Goal: Transaction & Acquisition: Purchase product/service

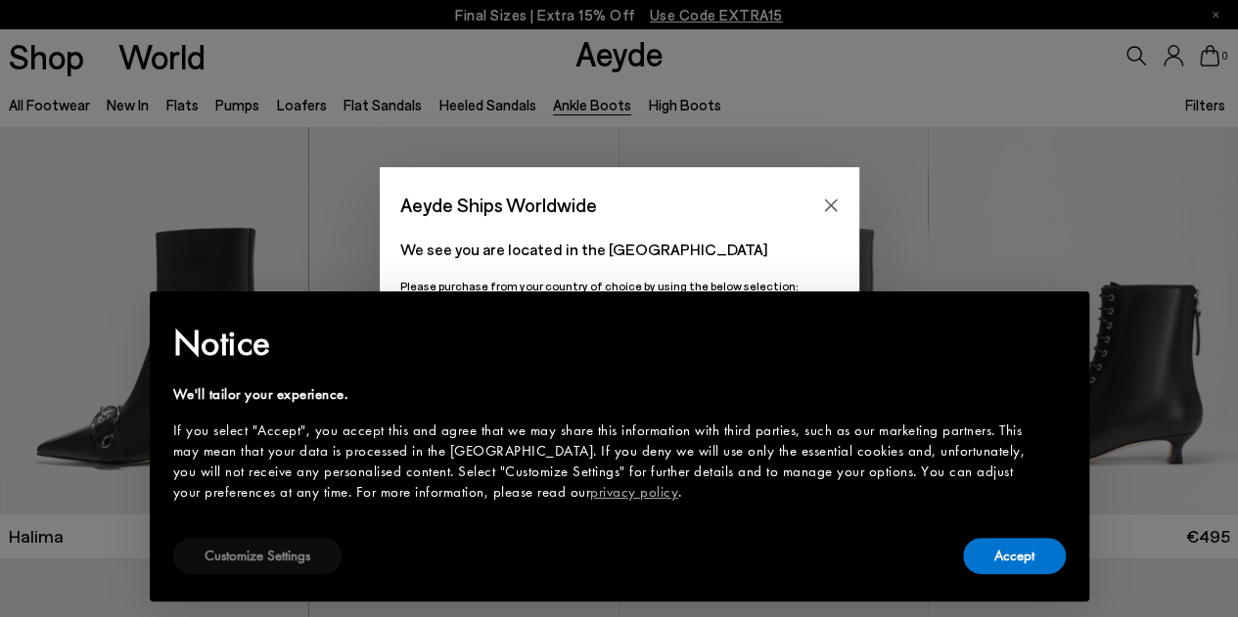
click at [235, 553] on button "Customize Settings" at bounding box center [257, 556] width 168 height 36
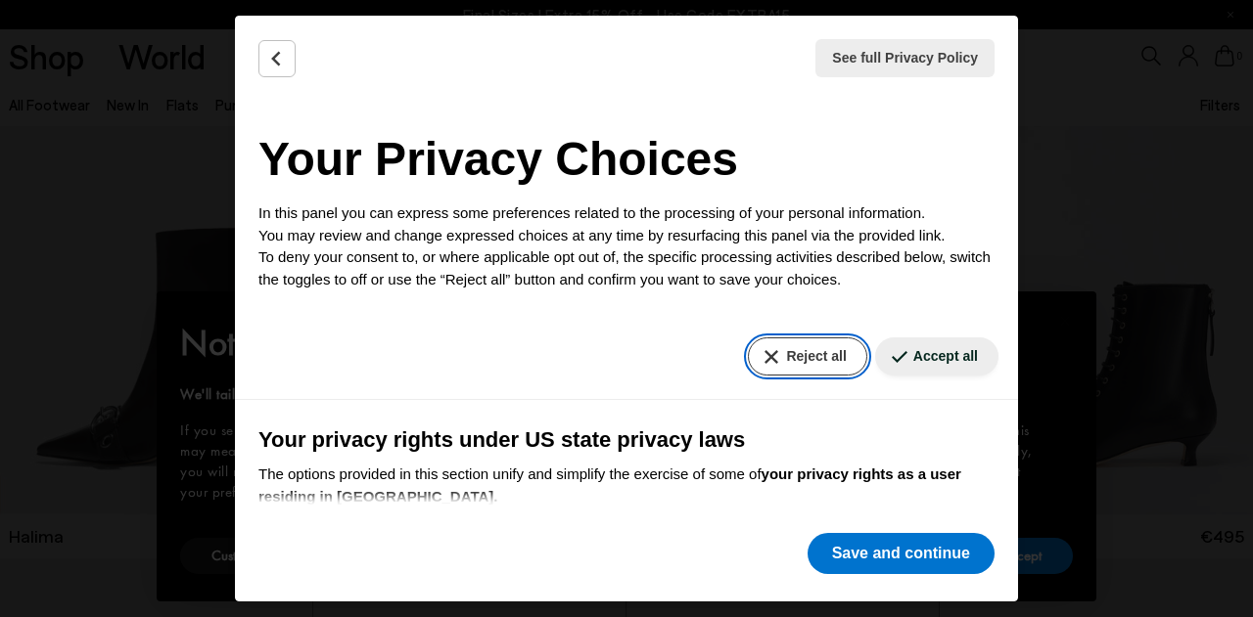
click at [791, 352] on button "Reject all" at bounding box center [807, 357] width 118 height 38
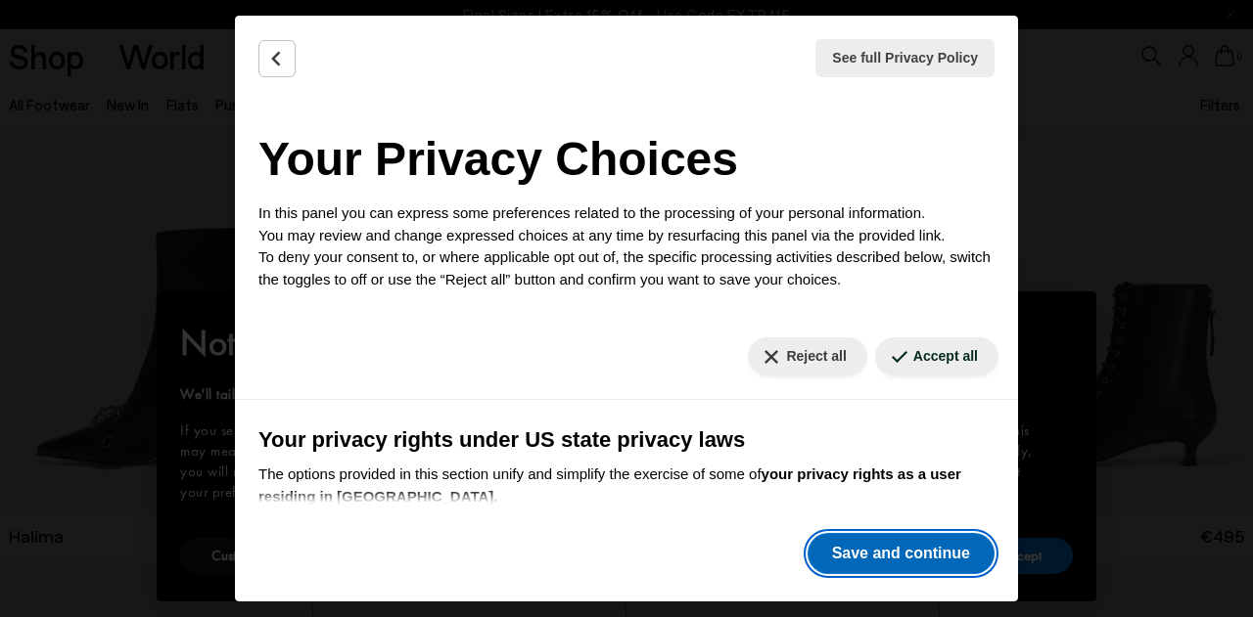
click at [906, 547] on button "Save and continue" at bounding box center [900, 553] width 187 height 41
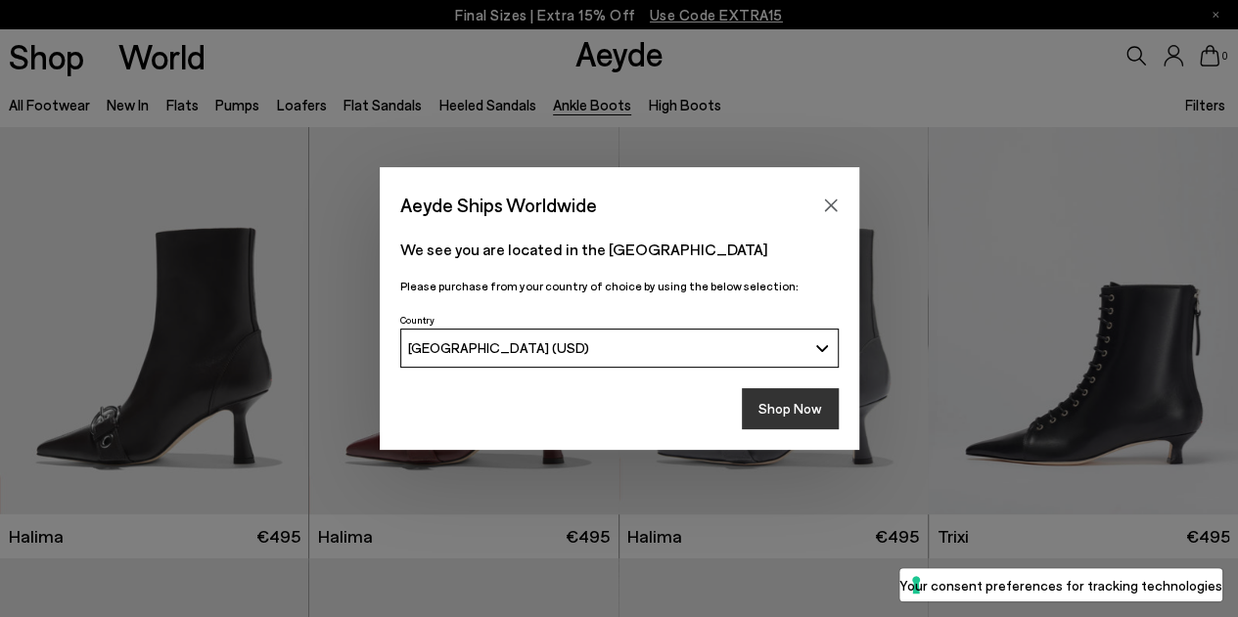
click at [793, 412] on button "Shop Now" at bounding box center [790, 408] width 97 height 41
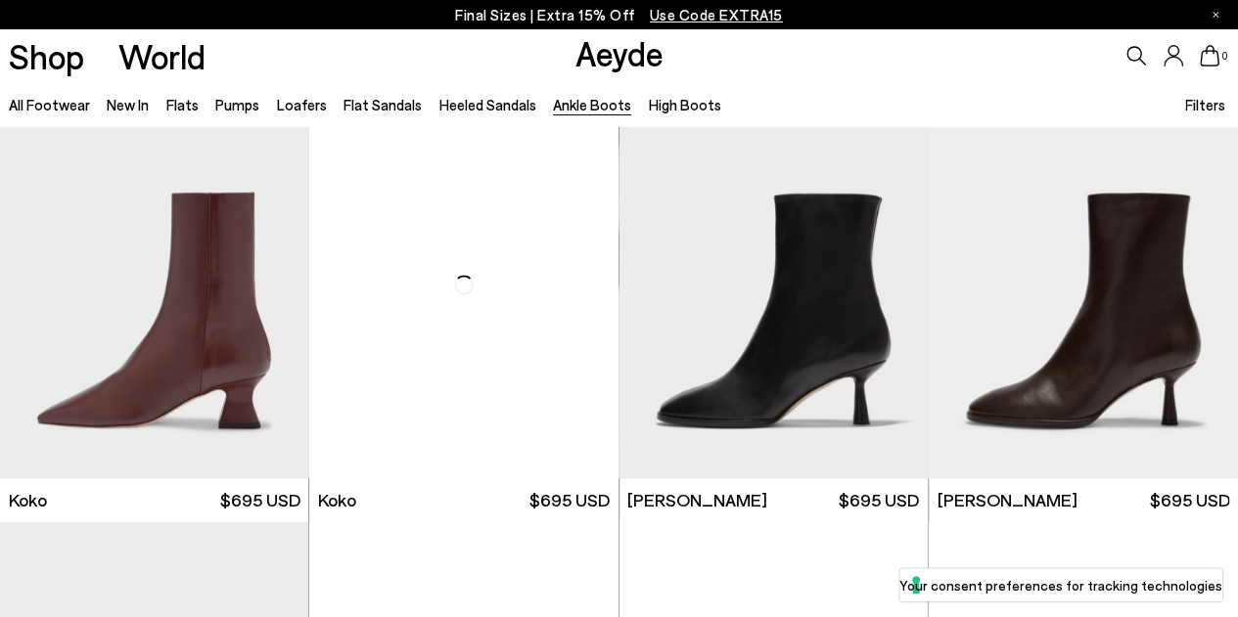
scroll to position [901, 0]
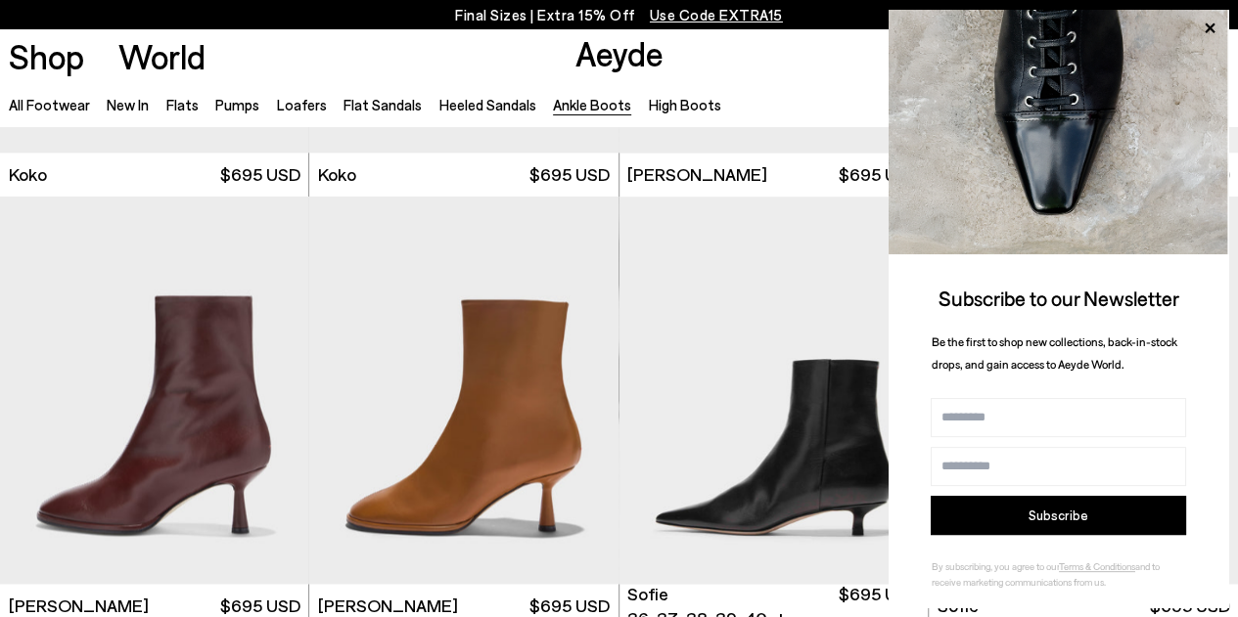
scroll to position [1328, 0]
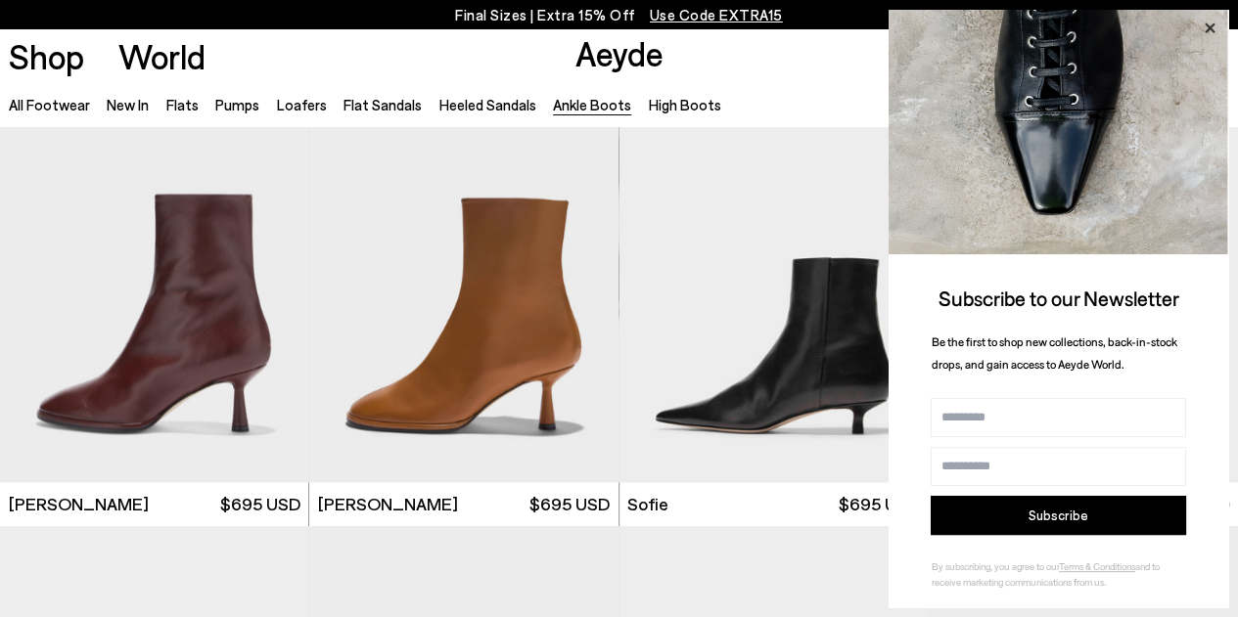
click at [1206, 23] on icon at bounding box center [1209, 28] width 25 height 25
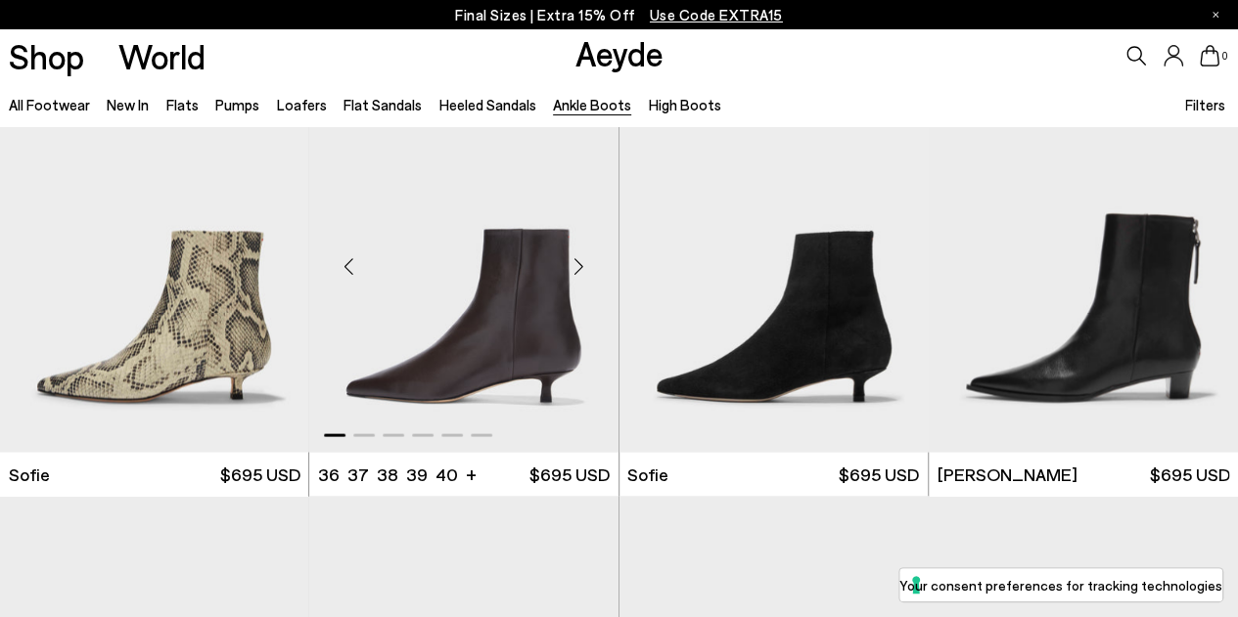
scroll to position [1790, 0]
click at [579, 260] on div "Next slide" at bounding box center [579, 267] width 59 height 59
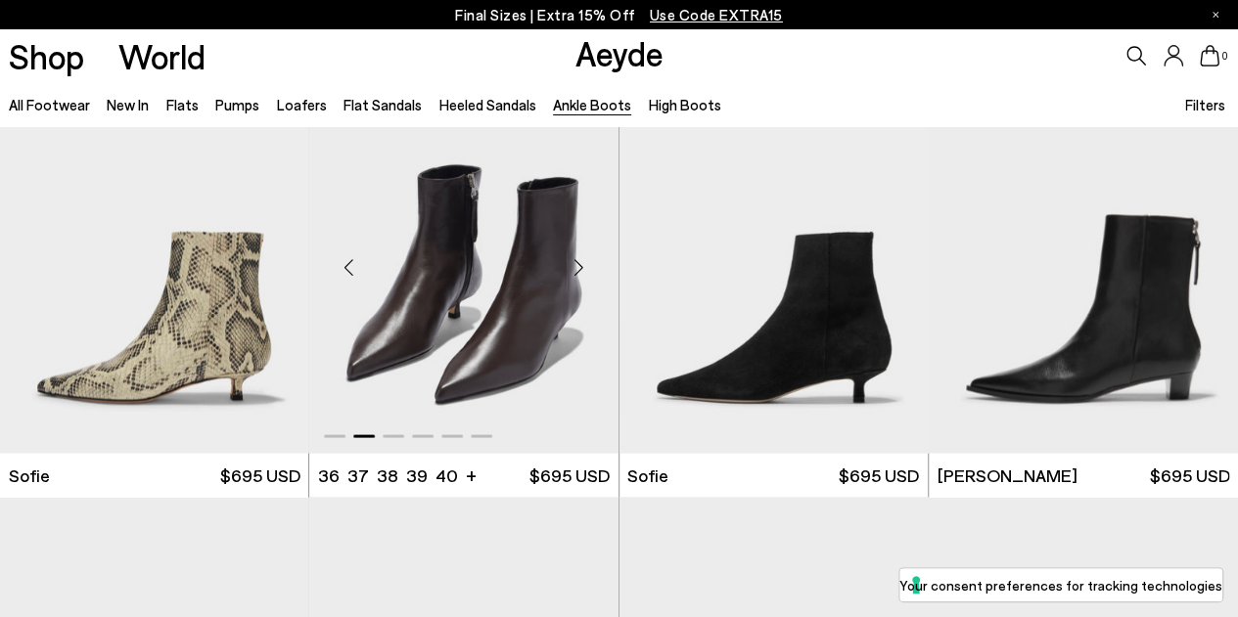
click at [579, 261] on div "Next slide" at bounding box center [579, 267] width 59 height 59
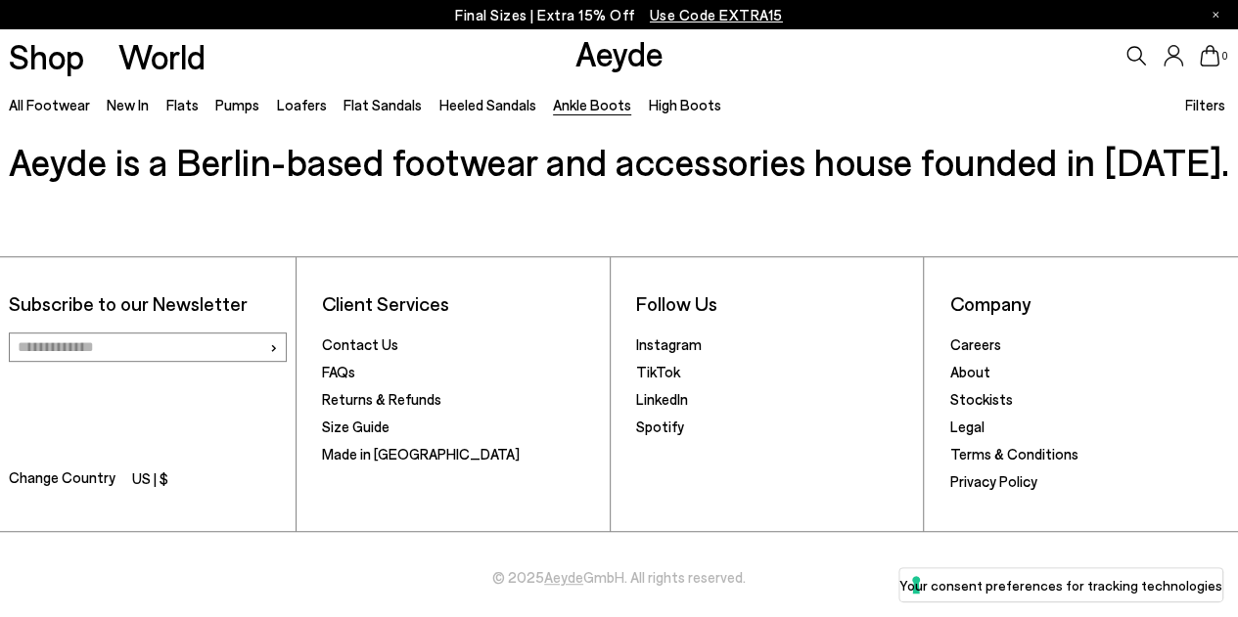
scroll to position [3990, 0]
